Goal: Information Seeking & Learning: Learn about a topic

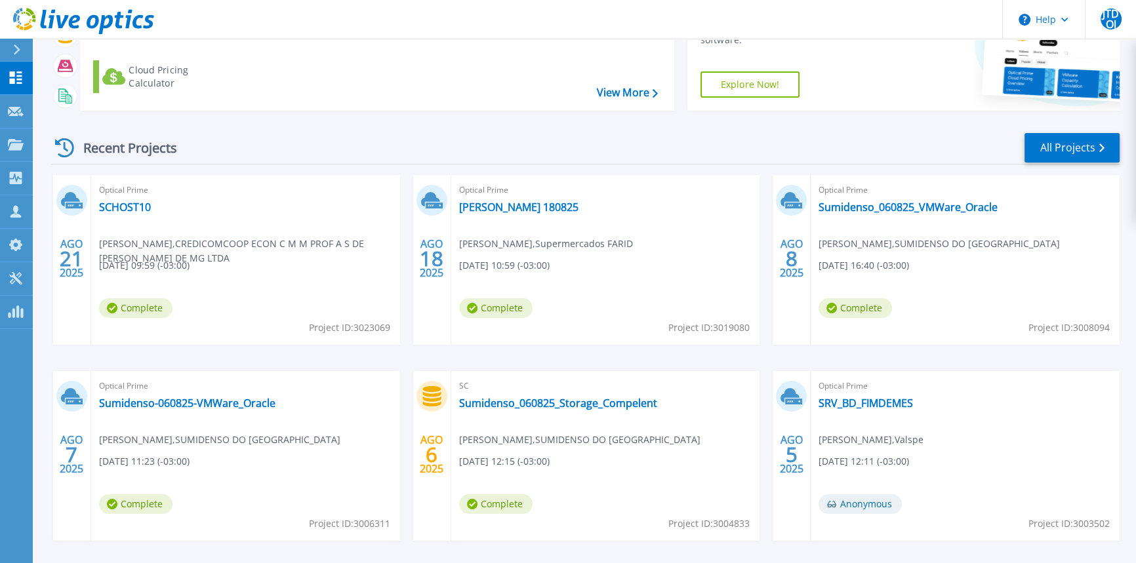
scroll to position [163, 0]
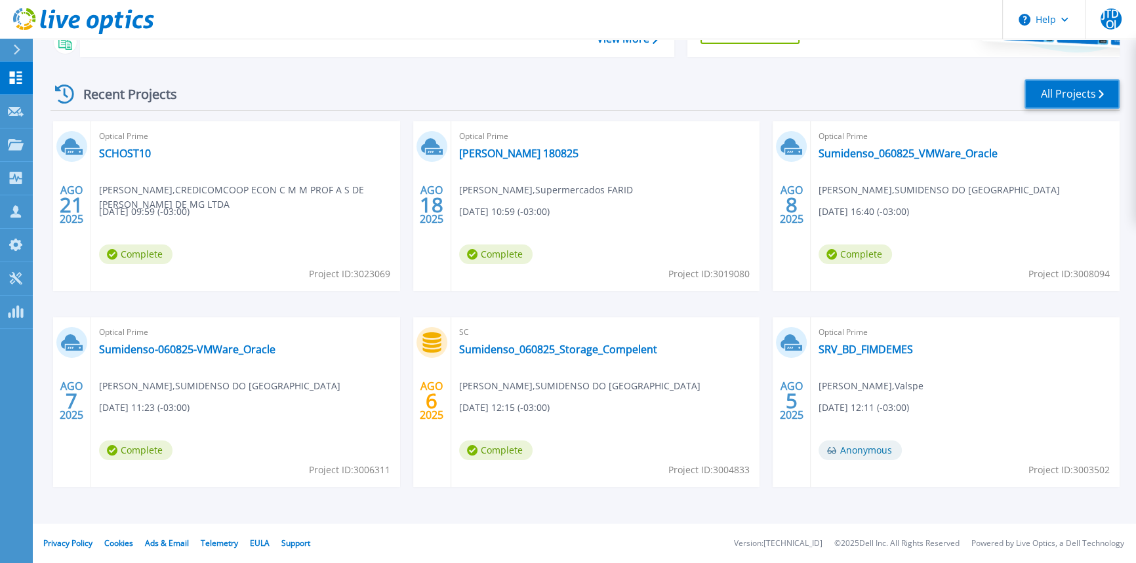
click at [1069, 91] on link "All Projects" at bounding box center [1072, 94] width 95 height 30
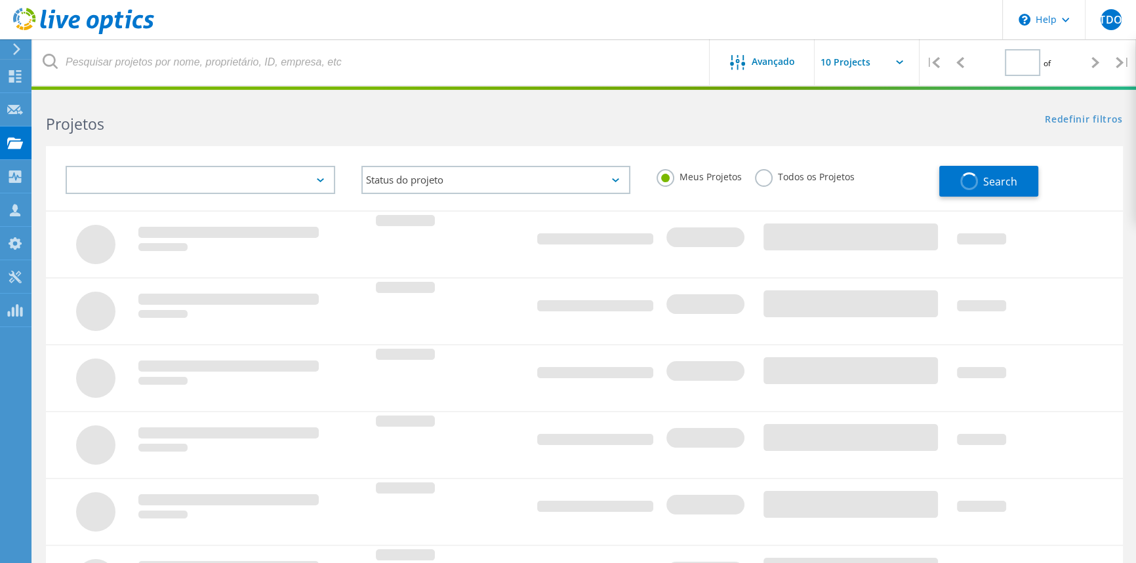
type input "1"
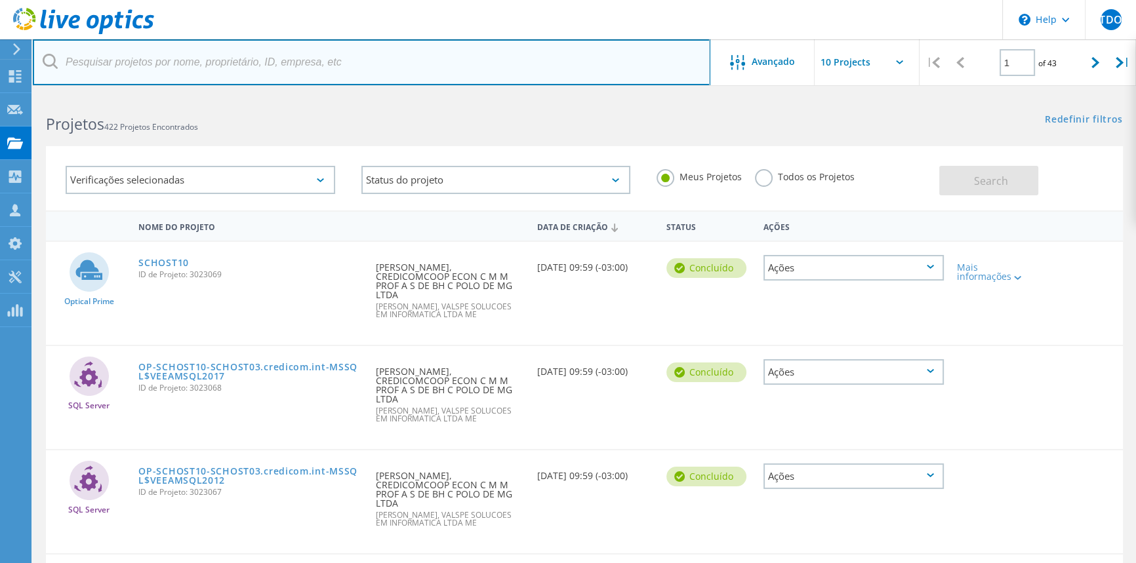
click at [201, 58] on input "text" at bounding box center [372, 62] width 678 height 46
type input "patos"
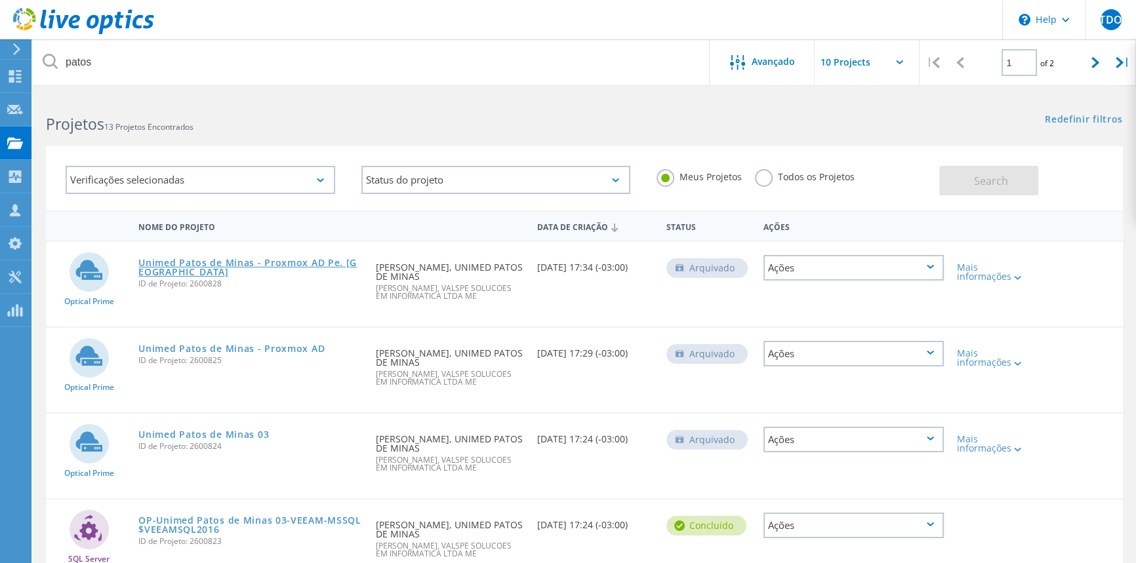
click at [285, 261] on link "Unimed Patos de Minas - Proxmox AD Pe. [GEOGRAPHIC_DATA]" at bounding box center [250, 267] width 224 height 18
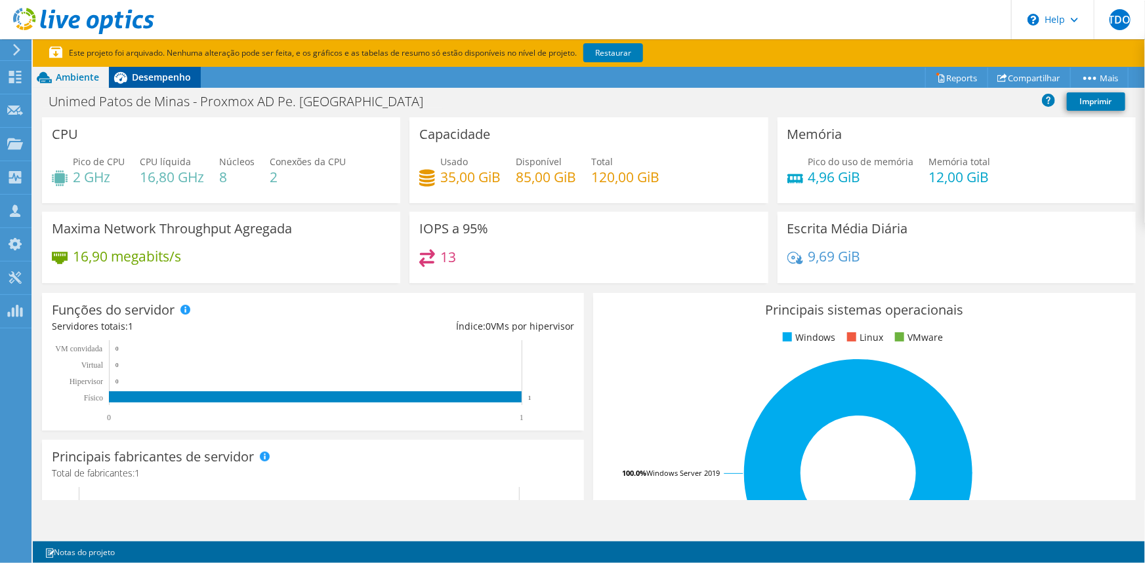
click at [162, 76] on span "Desempenho" at bounding box center [161, 77] width 59 height 12
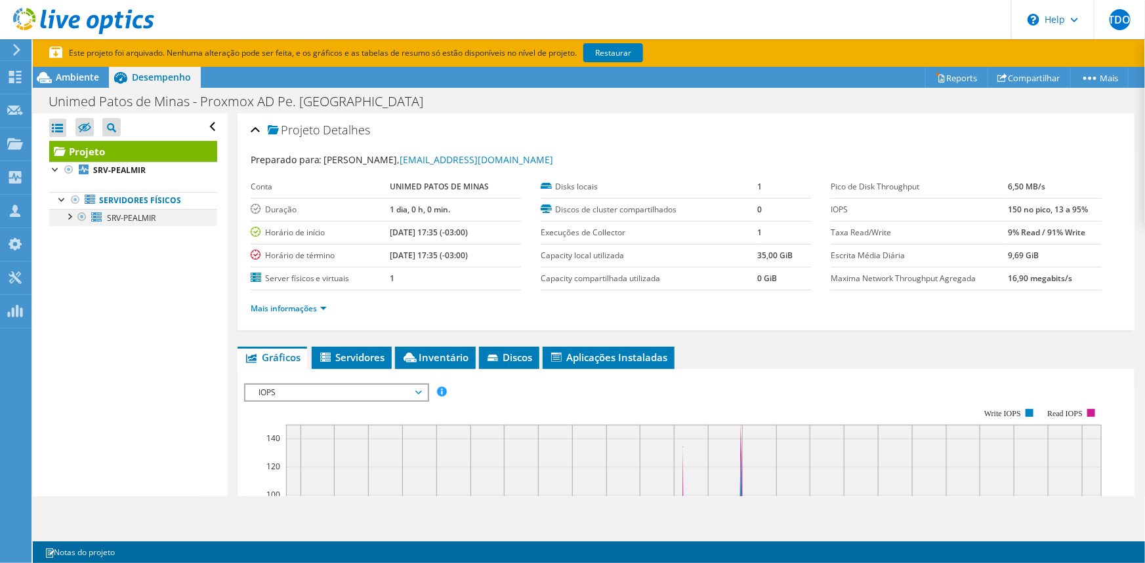
click at [70, 216] on div at bounding box center [68, 215] width 13 height 13
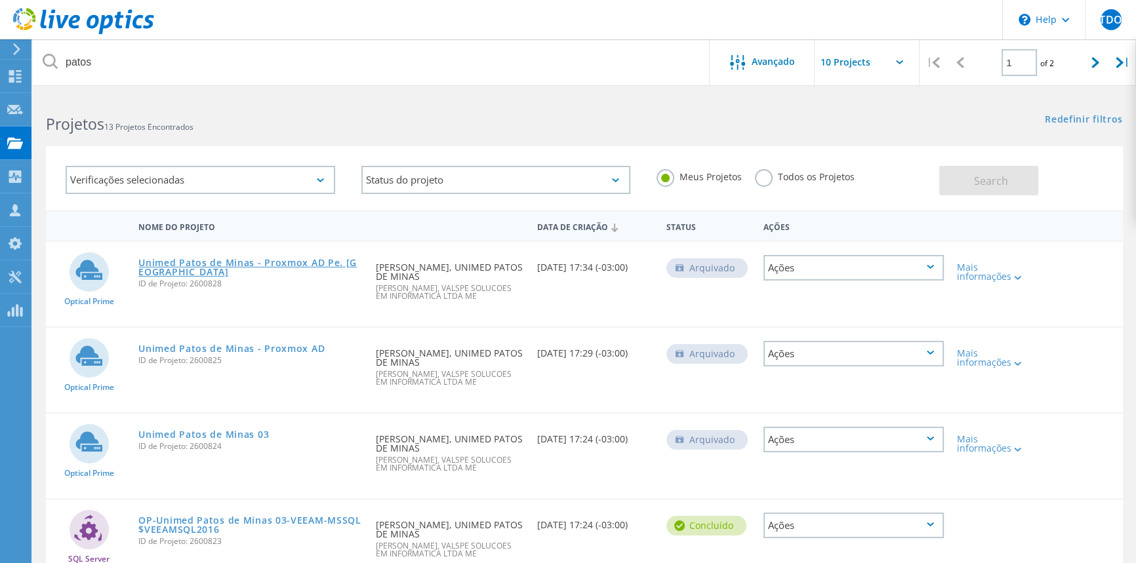
click at [306, 263] on link "Unimed Patos de Minas - Proxmox AD Pe. [GEOGRAPHIC_DATA]" at bounding box center [250, 267] width 224 height 18
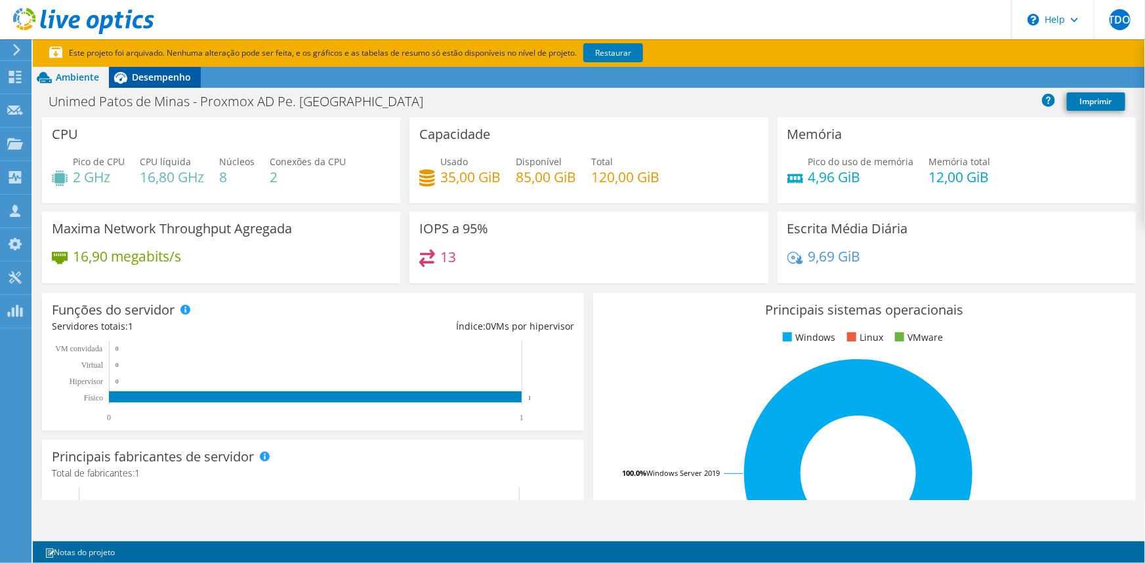
click at [162, 73] on span "Desempenho" at bounding box center [161, 77] width 59 height 12
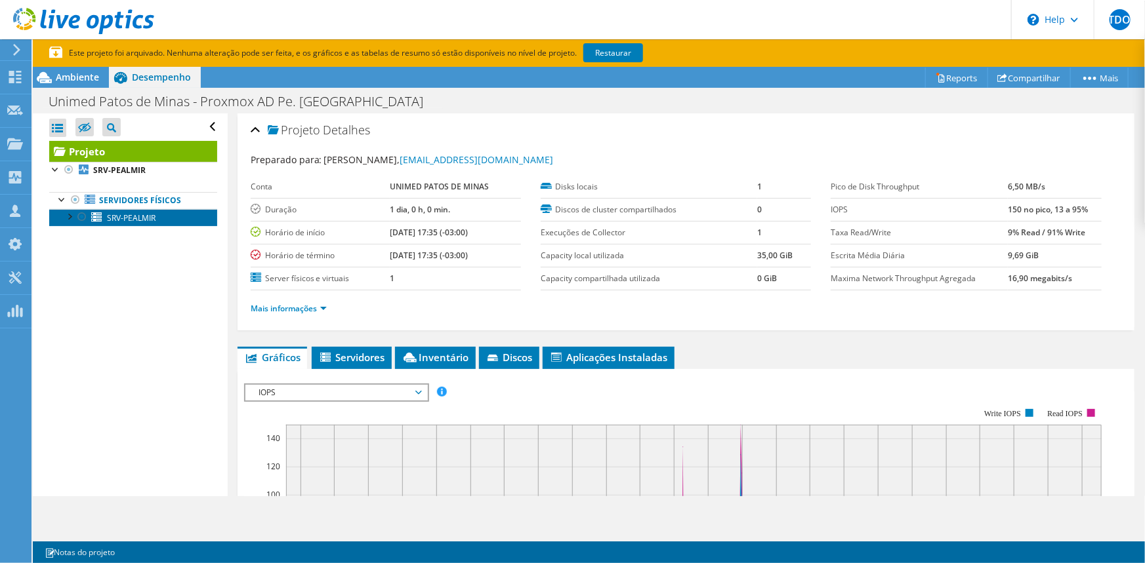
click at [119, 217] on span "SRV-PEALMIR" at bounding box center [131, 218] width 49 height 11
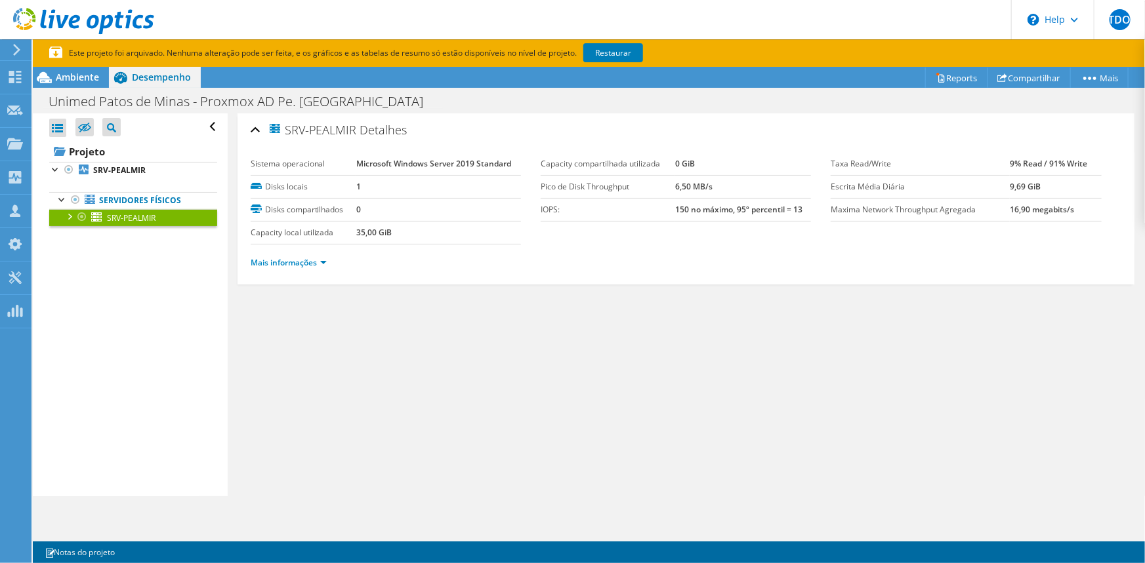
click at [71, 214] on div at bounding box center [68, 215] width 13 height 13
click at [47, 75] on div "Painel" at bounding box center [51, 77] width 40 height 33
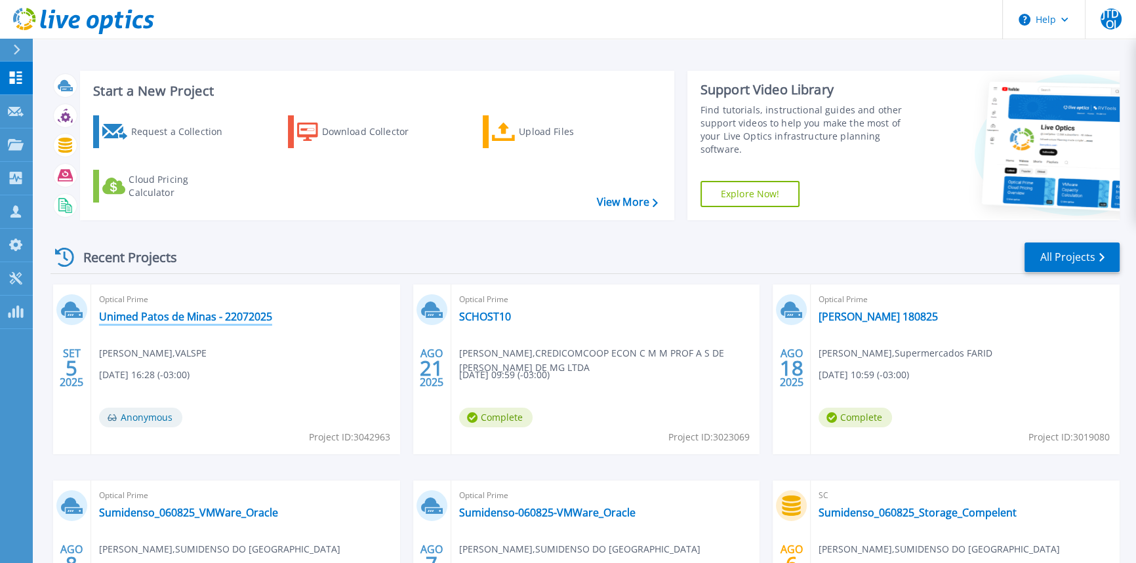
click at [211, 314] on link "Unimed Patos de Minas - 22072025" at bounding box center [185, 316] width 173 height 13
